Goal: Task Accomplishment & Management: Use online tool/utility

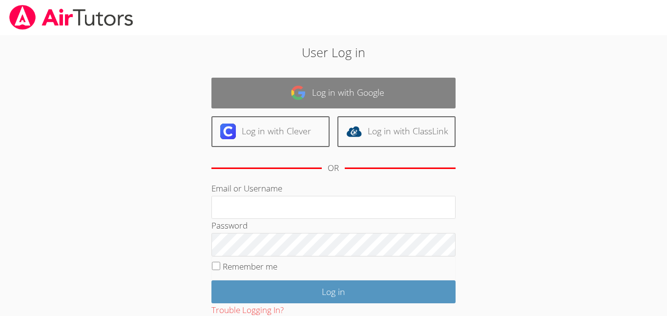
click at [342, 86] on link "Log in with Google" at bounding box center [334, 93] width 244 height 31
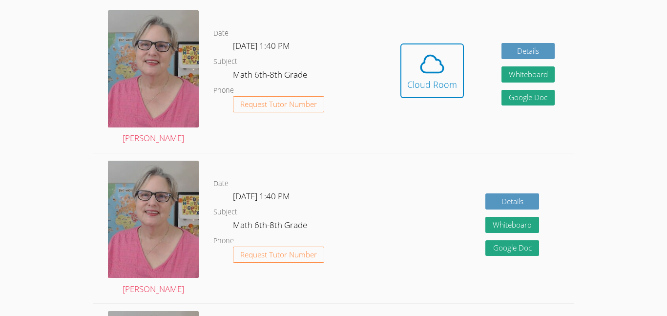
scroll to position [278, 0]
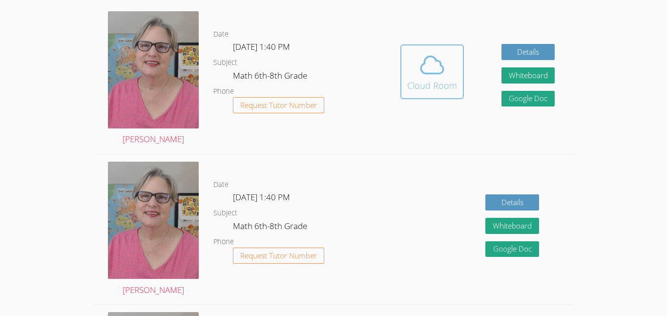
click at [436, 91] on div "Cloud Room" at bounding box center [432, 86] width 50 height 14
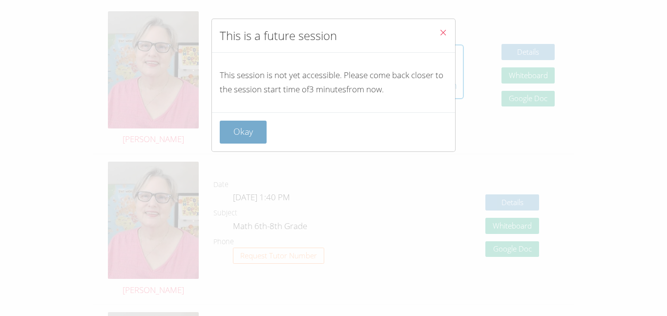
click at [233, 134] on button "Okay" at bounding box center [243, 132] width 47 height 23
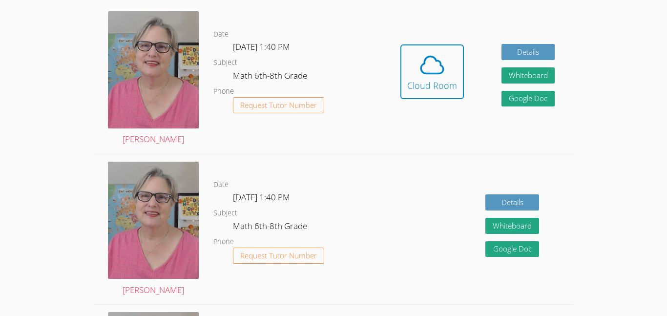
click at [244, 136] on div "Date Wed Sep 3, 1:40 PM Subject Math 6th-8th Grade Phone Request Tutor Number" at bounding box center [297, 79] width 168 height 150
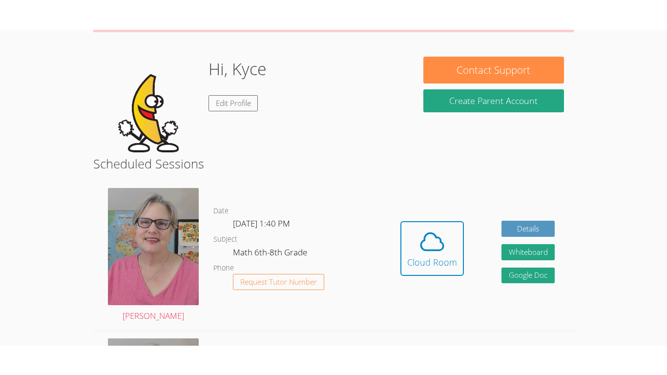
scroll to position [0, 0]
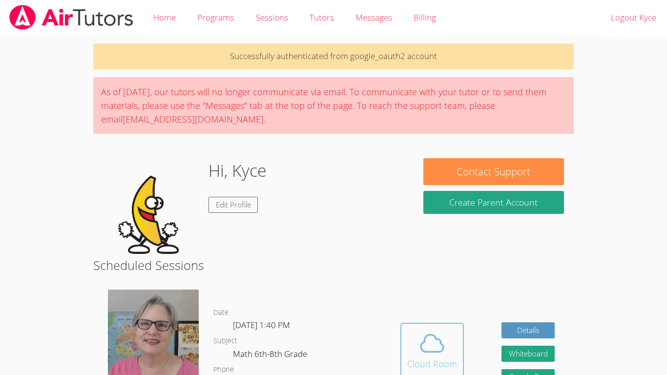
click at [426, 316] on icon at bounding box center [432, 343] width 22 height 17
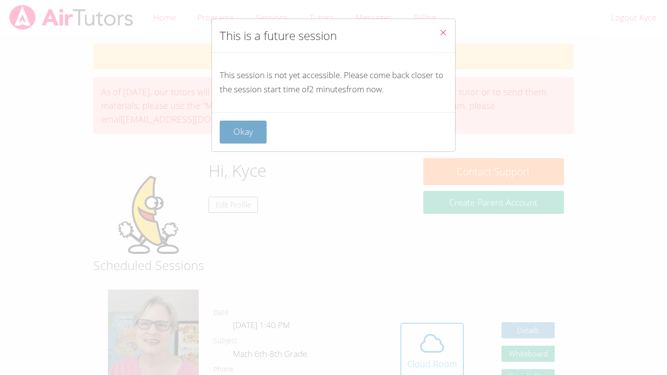
click at [235, 122] on button "Okay" at bounding box center [243, 132] width 47 height 23
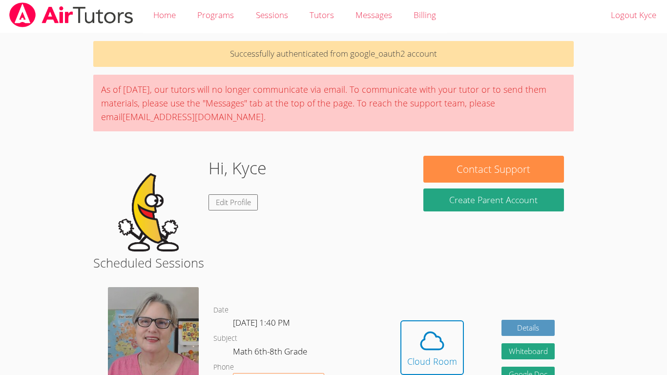
click at [235, 122] on div "As of Saturday, March 22nd, our tutors will no longer communicate via email. To…" at bounding box center [333, 103] width 481 height 57
click at [447, 316] on div "Cloud Room" at bounding box center [432, 362] width 50 height 14
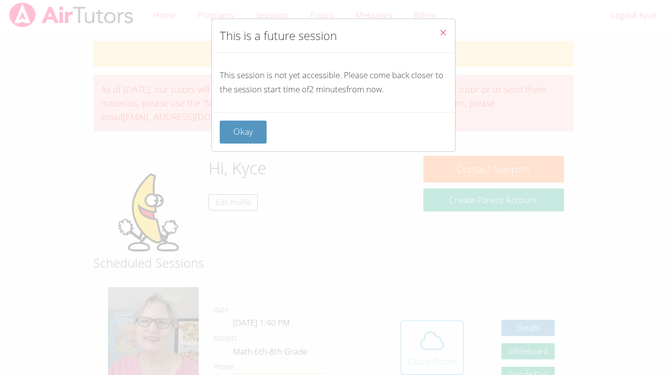
click at [447, 316] on div "This is a future session This session is not yet accessible. Please come back c…" at bounding box center [333, 187] width 667 height 375
click at [240, 149] on div "Okay" at bounding box center [333, 131] width 243 height 39
click at [239, 146] on div "Okay" at bounding box center [333, 131] width 243 height 39
click at [239, 138] on button "Okay" at bounding box center [243, 132] width 47 height 23
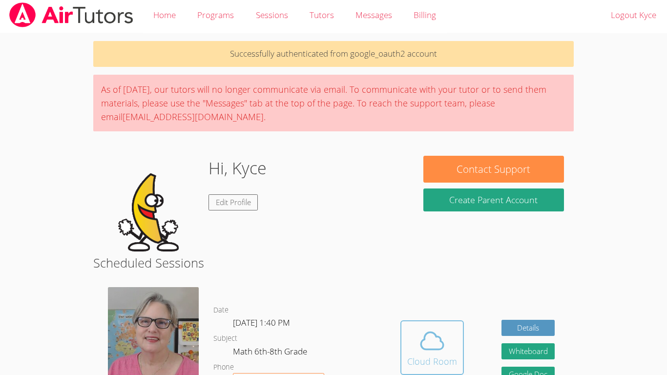
click at [446, 316] on div "Cloud Room" at bounding box center [432, 362] width 50 height 14
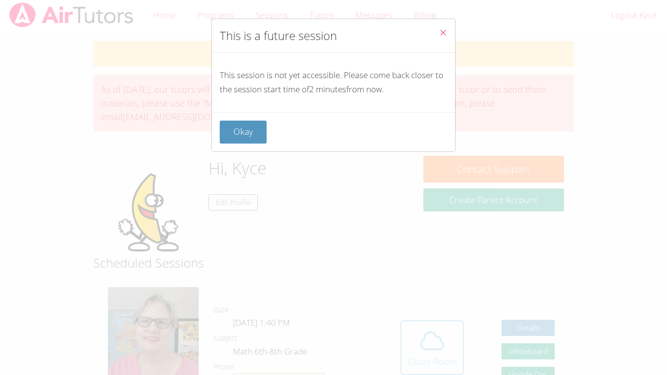
click at [446, 316] on div "This is a future session This session is not yet accessible. Please come back c…" at bounding box center [333, 187] width 667 height 375
click at [240, 136] on button "Okay" at bounding box center [243, 132] width 47 height 23
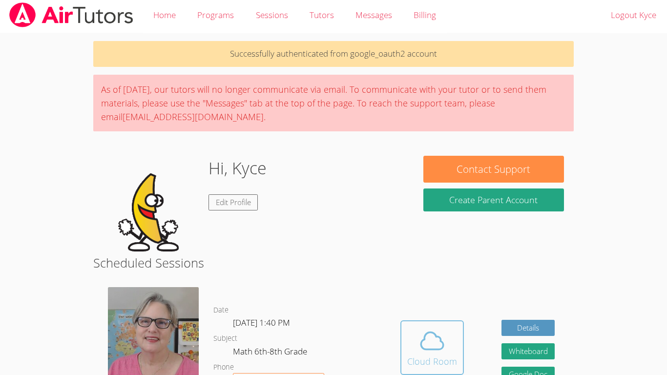
click at [411, 316] on span at bounding box center [432, 340] width 50 height 27
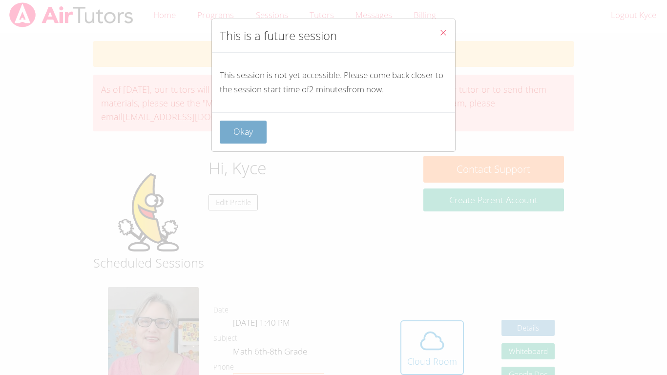
click at [243, 132] on button "Okay" at bounding box center [243, 132] width 47 height 23
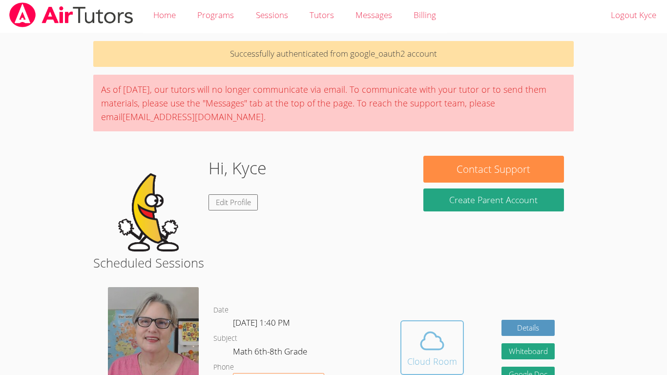
click at [430, 316] on div "Cloud Room" at bounding box center [432, 362] width 50 height 14
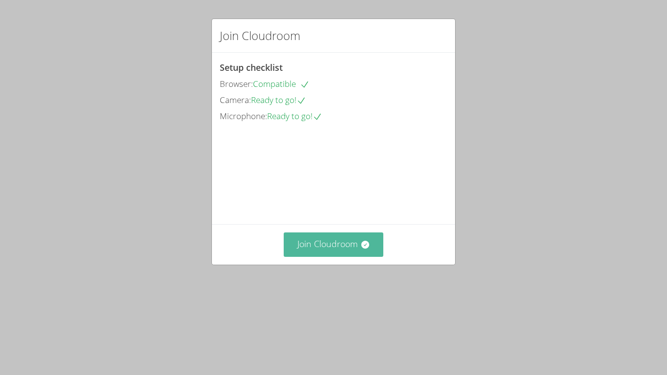
click at [342, 256] on button "Join Cloudroom" at bounding box center [334, 245] width 100 height 24
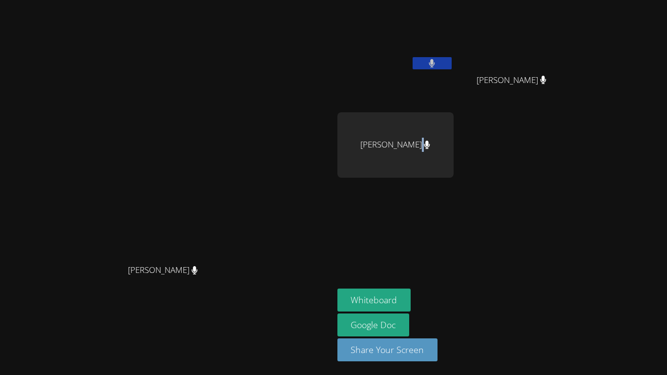
click at [454, 142] on div "[PERSON_NAME]" at bounding box center [396, 144] width 116 height 65
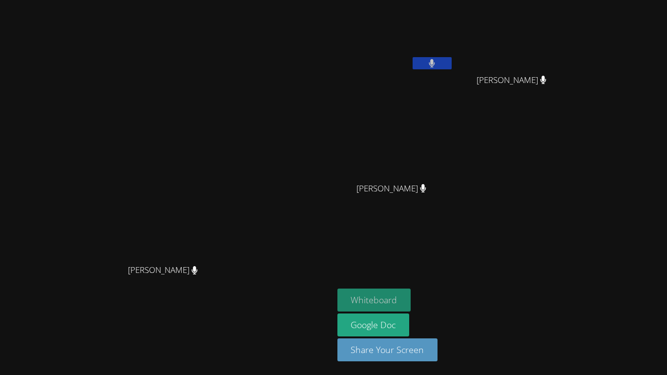
click at [411, 297] on button "Whiteboard" at bounding box center [375, 300] width 74 height 23
